Goal: Check status: Check status

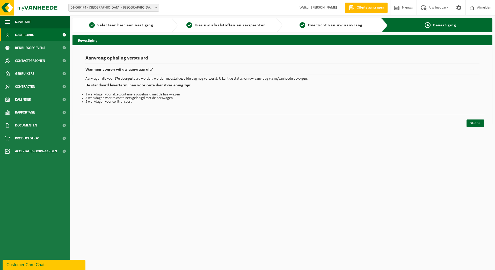
click at [33, 35] on span "Dashboard" at bounding box center [24, 34] width 19 height 13
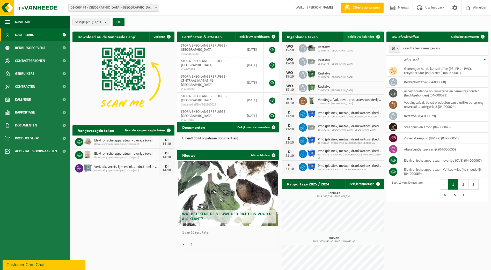
click at [359, 33] on link "Bekijk uw kalender" at bounding box center [363, 37] width 40 height 10
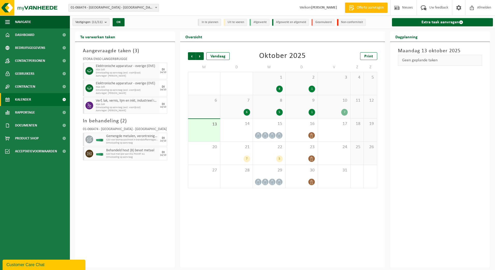
click at [126, 184] on div "Aangevraagde taken ( 3 ) STORA ENSO LANGERBRUGGE Elektronische apparatuur - ove…" at bounding box center [125, 155] width 100 height 226
click at [342, 110] on div "7" at bounding box center [344, 112] width 6 height 7
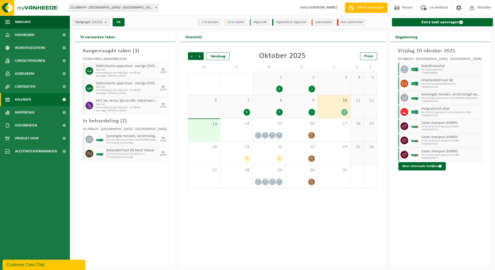
click at [121, 186] on div "Aangevraagde taken ( 3 ) STORA ENSO LANGERBRUGGE Elektronische apparatuur - ove…" at bounding box center [125, 155] width 100 height 226
click at [233, 151] on div "21 7" at bounding box center [236, 153] width 32 height 23
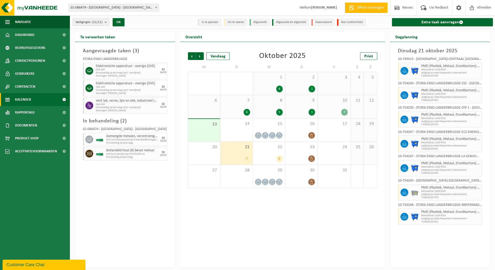
drag, startPoint x: 266, startPoint y: 251, endPoint x: 266, endPoint y: 247, distance: 3.6
click at [266, 250] on div "Vorige Volgende Vandaag Oktober 2025 Print M D W D V Z Z 29 30 1 4 2 1 3 4 5 6 …" at bounding box center [282, 155] width 205 height 226
